Goal: Ask a question

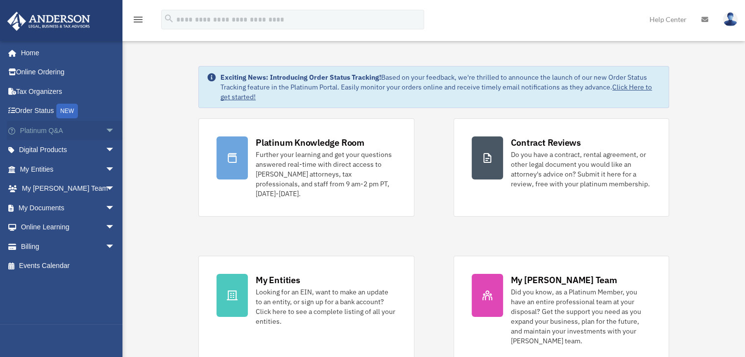
click at [58, 128] on link "Platinum Q&A arrow_drop_down" at bounding box center [68, 131] width 123 height 20
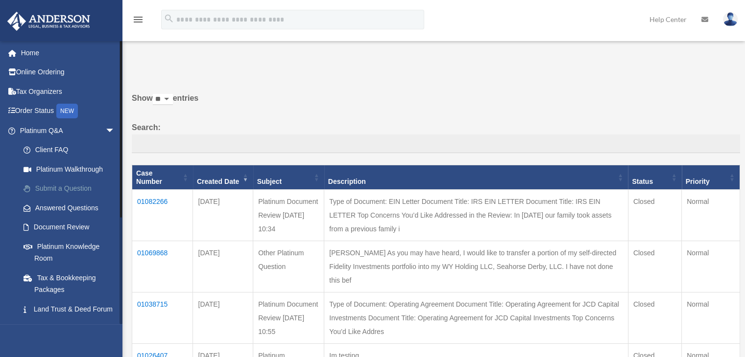
click at [71, 190] on link "Submit a Question" at bounding box center [72, 189] width 116 height 20
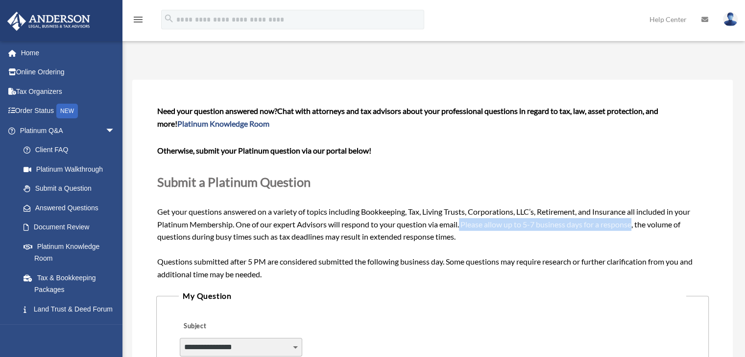
drag, startPoint x: 462, startPoint y: 225, endPoint x: 635, endPoint y: 229, distance: 173.4
click at [635, 229] on div "Need your question answered now? Chat with attorneys and tax advisors about you…" at bounding box center [432, 193] width 550 height 176
copy span "Please allow up to 5-7 business days for a response"
click at [74, 223] on link "Document Review" at bounding box center [72, 228] width 116 height 20
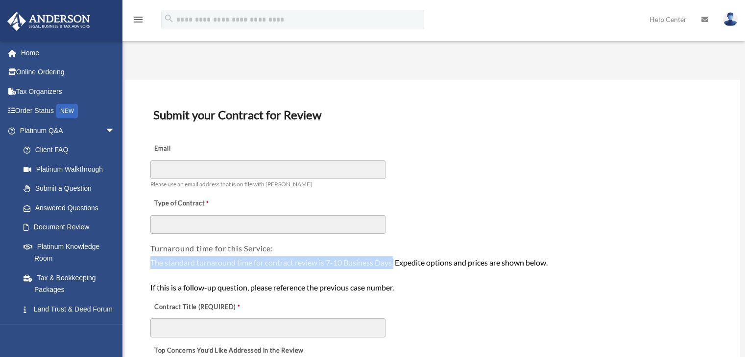
drag, startPoint x: 397, startPoint y: 264, endPoint x: 132, endPoint y: 256, distance: 264.5
copy div "The standard turnaround time for contract review is 7-10 Business Days."
